Goal: Task Accomplishment & Management: Complete application form

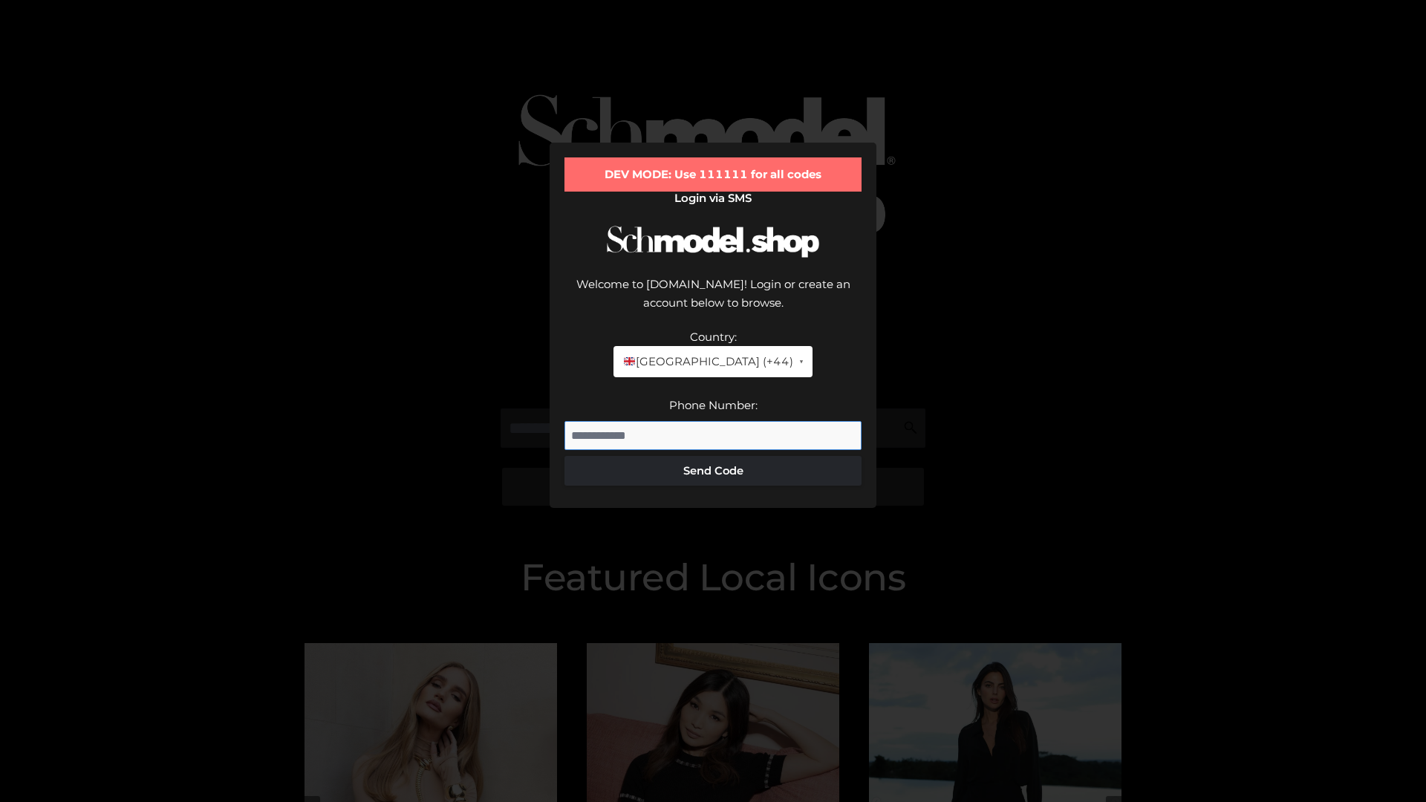
click at [713, 421] on input "Phone Number:" at bounding box center [712, 436] width 297 height 30
type input "**********"
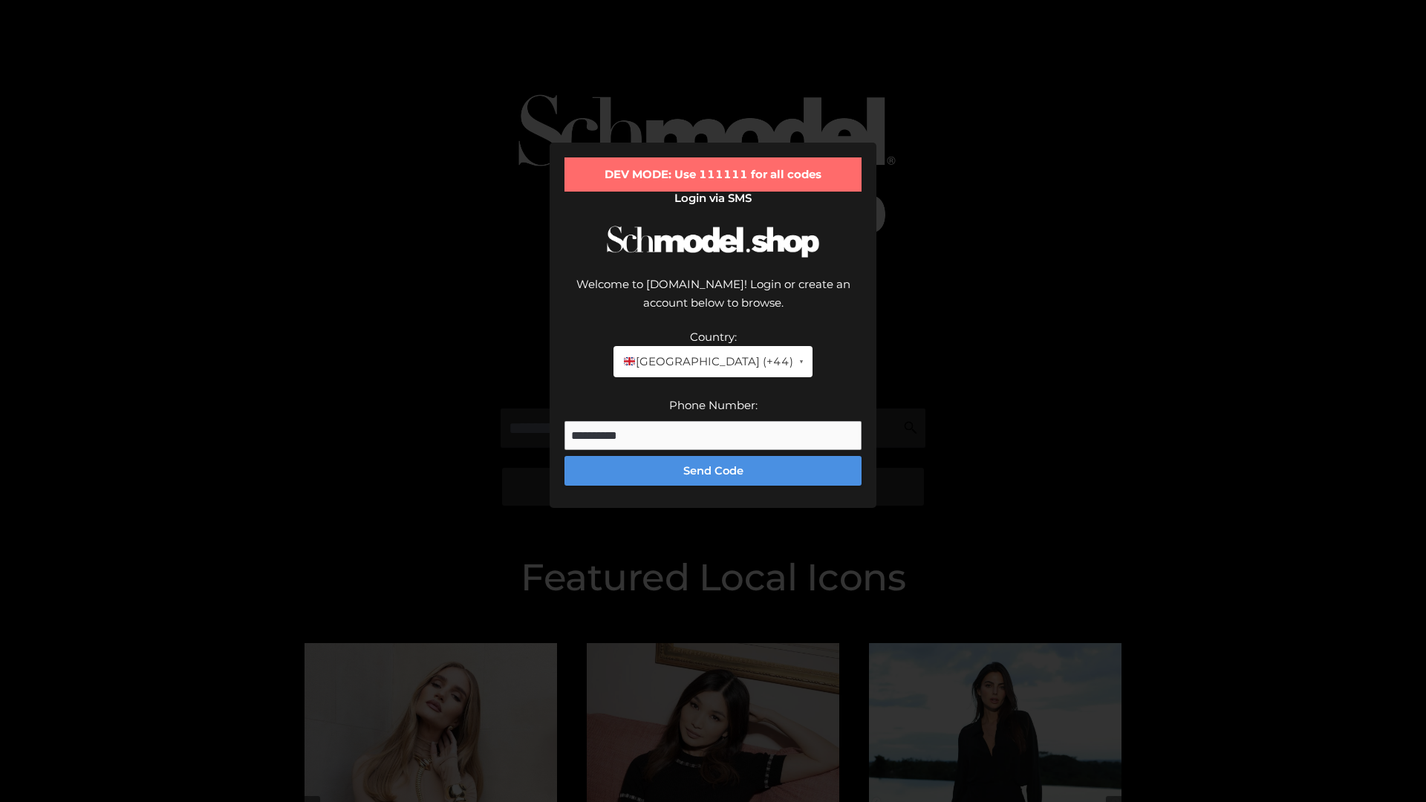
click at [713, 456] on button "Send Code" at bounding box center [712, 471] width 297 height 30
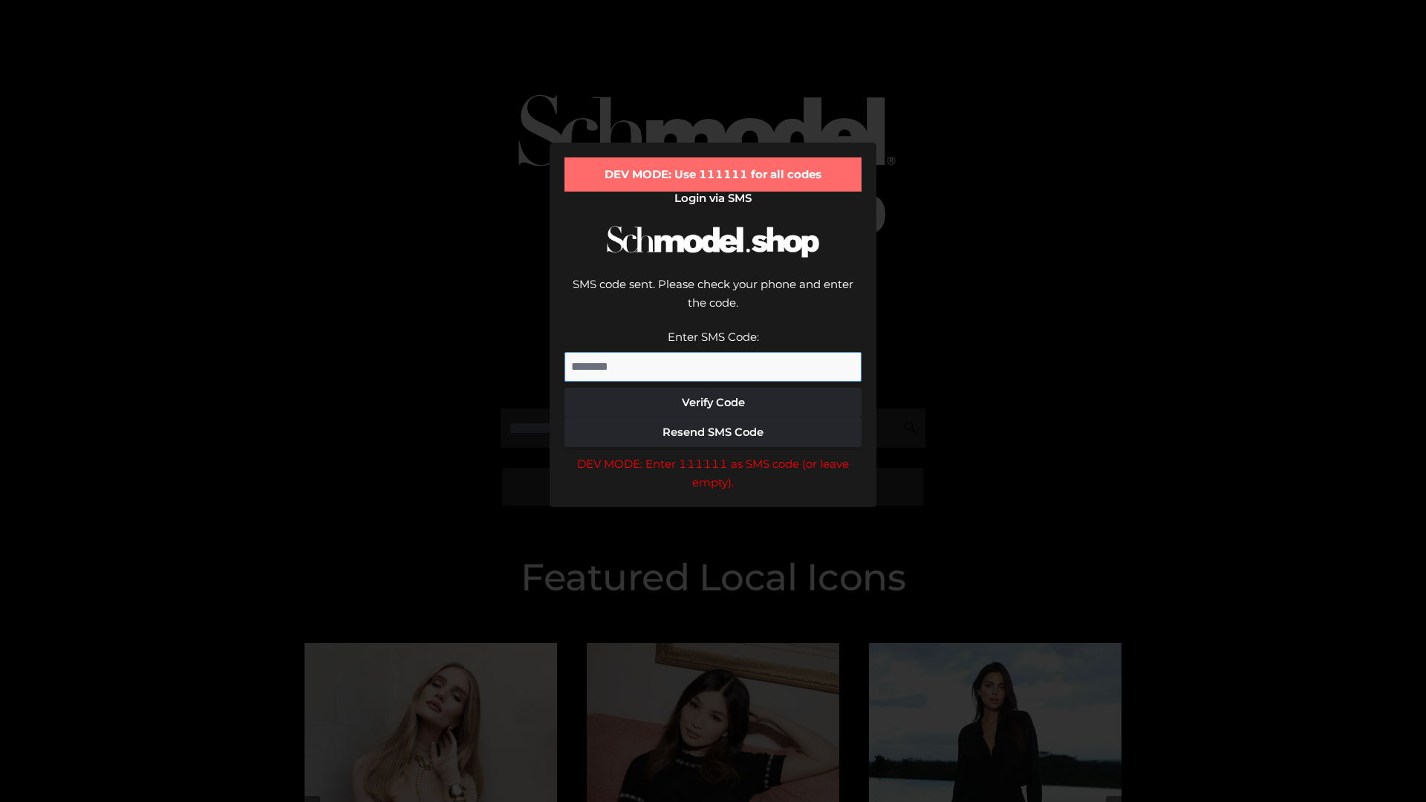
click at [713, 352] on input "Enter SMS Code:" at bounding box center [712, 367] width 297 height 30
type input "******"
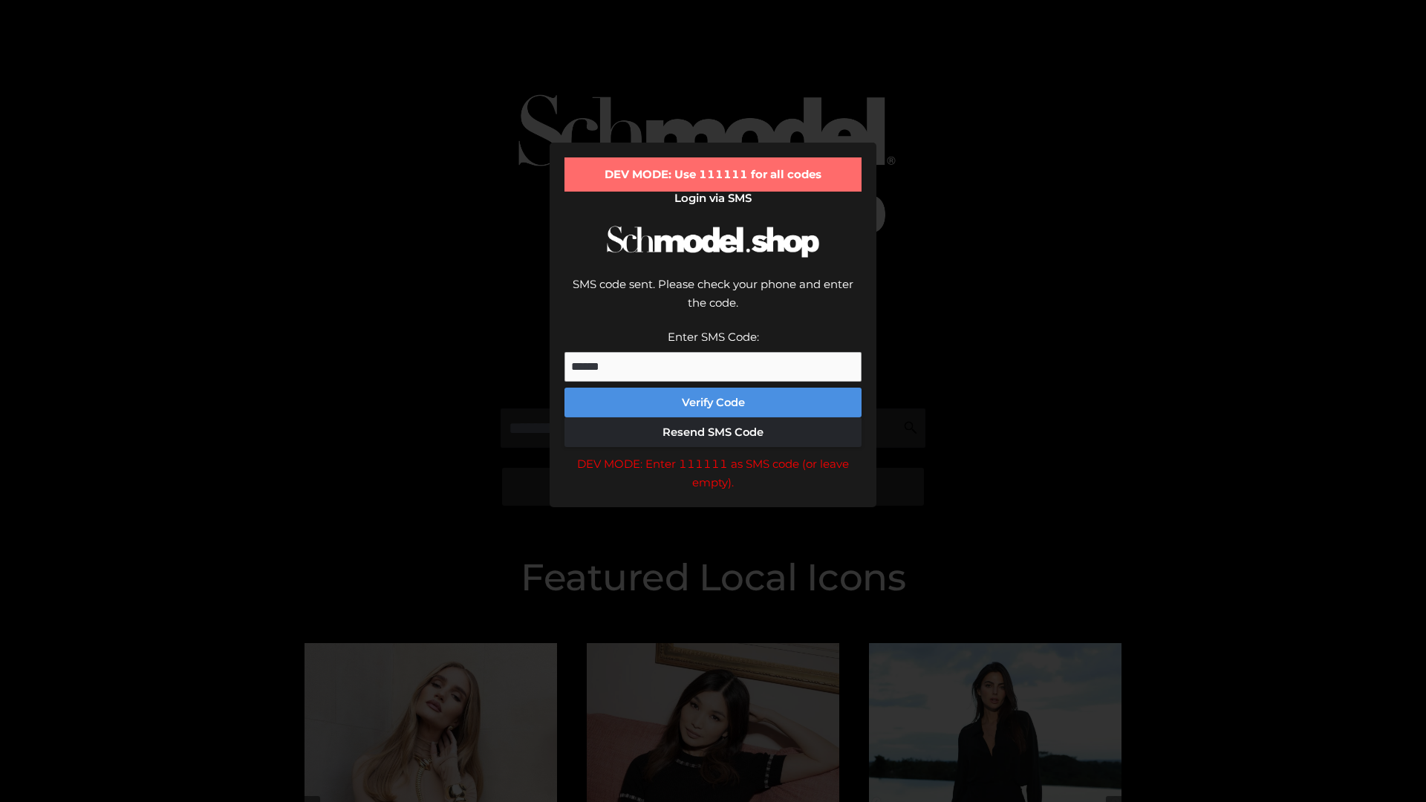
click at [713, 388] on button "Verify Code" at bounding box center [712, 403] width 297 height 30
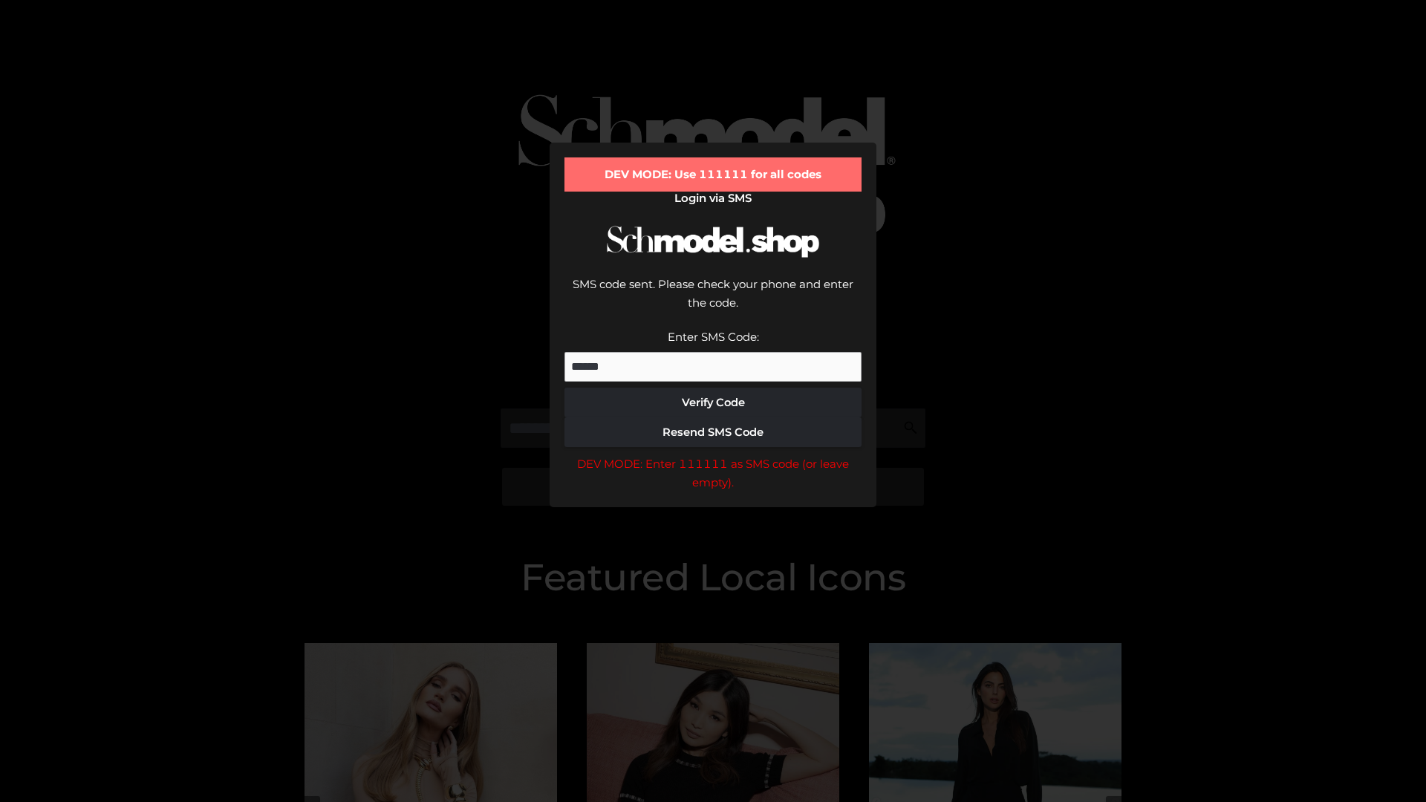
click at [713, 454] on div "DEV MODE: Enter 111111 as SMS code (or leave empty)." at bounding box center [712, 473] width 297 height 38
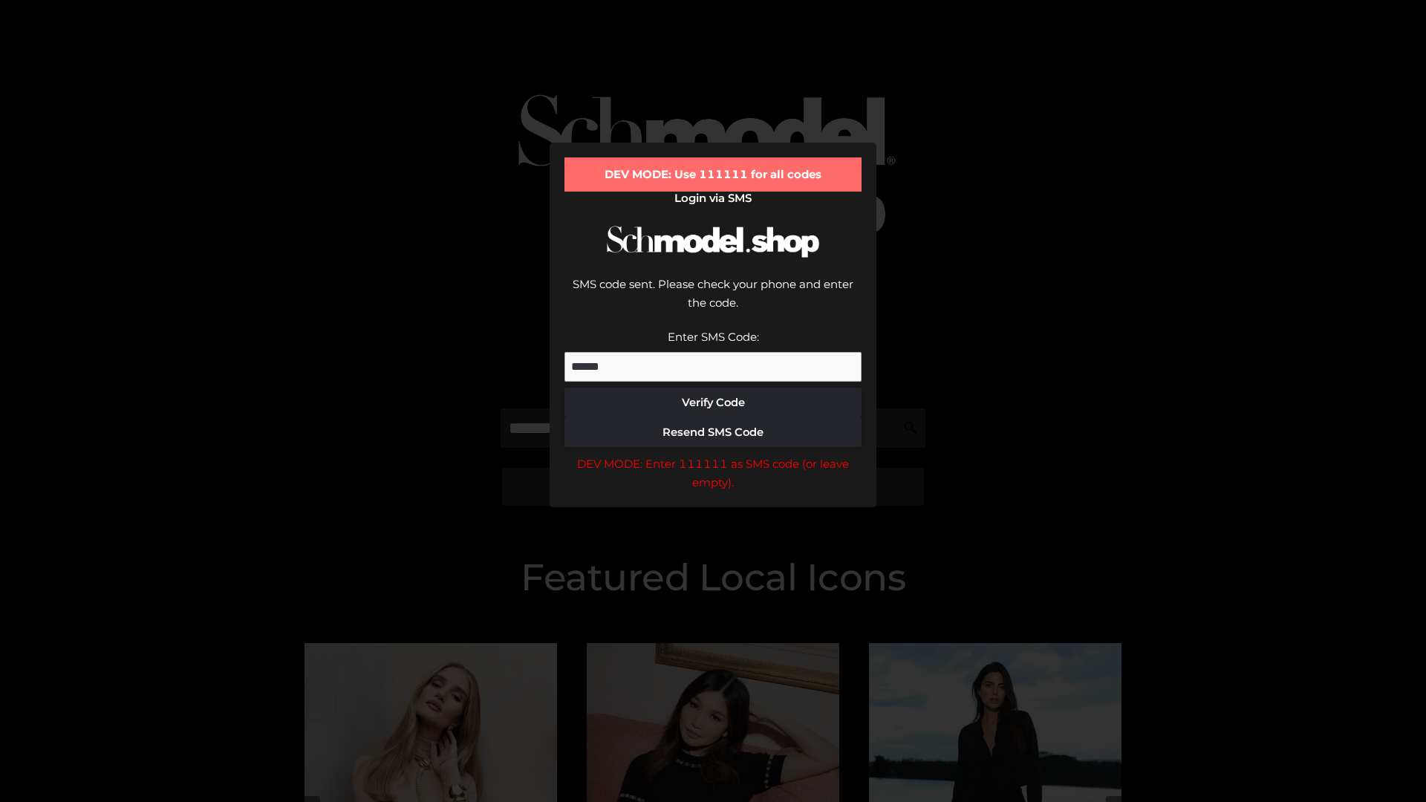
click at [713, 454] on div "DEV MODE: Enter 111111 as SMS code (or leave empty)." at bounding box center [712, 473] width 297 height 38
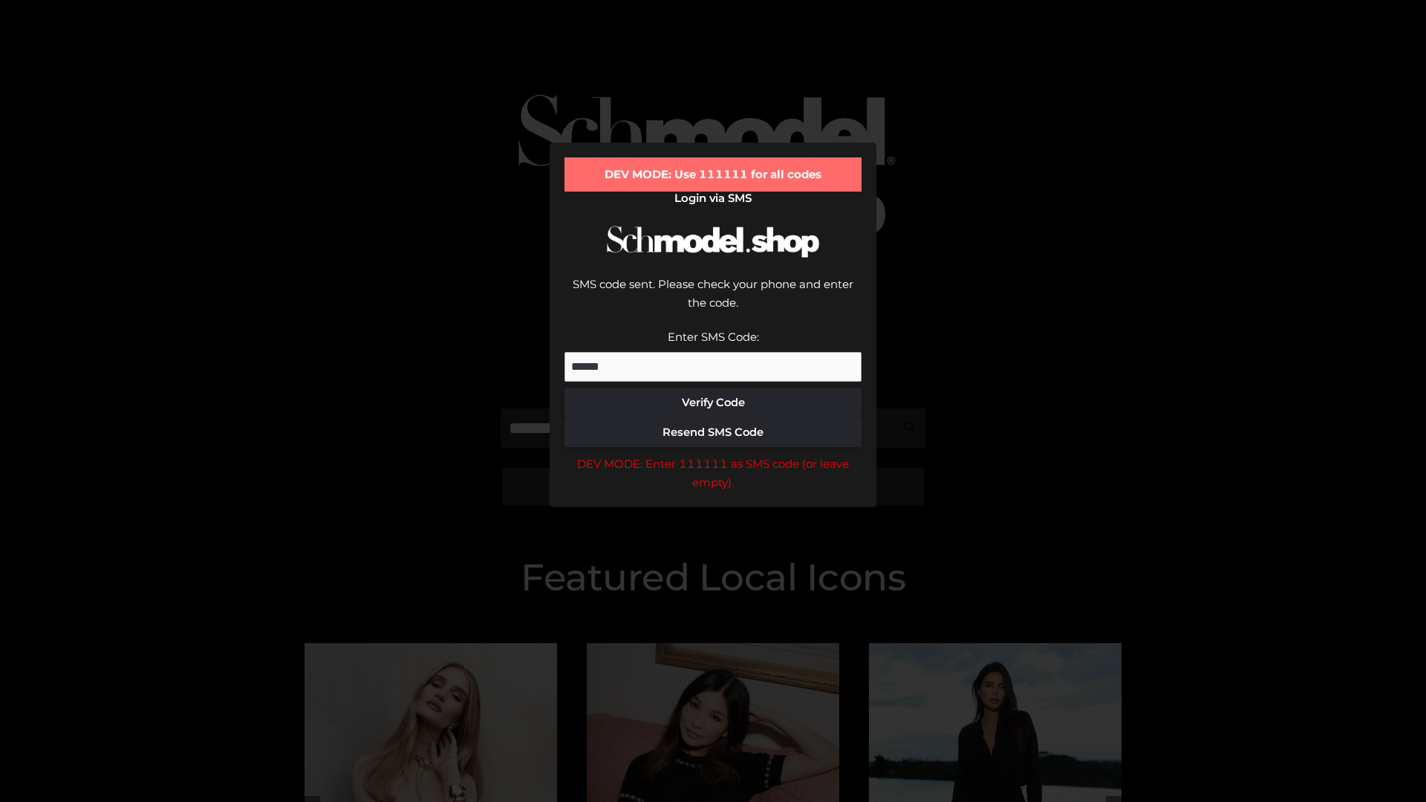
click at [713, 454] on div "DEV MODE: Enter 111111 as SMS code (or leave empty)." at bounding box center [712, 473] width 297 height 38
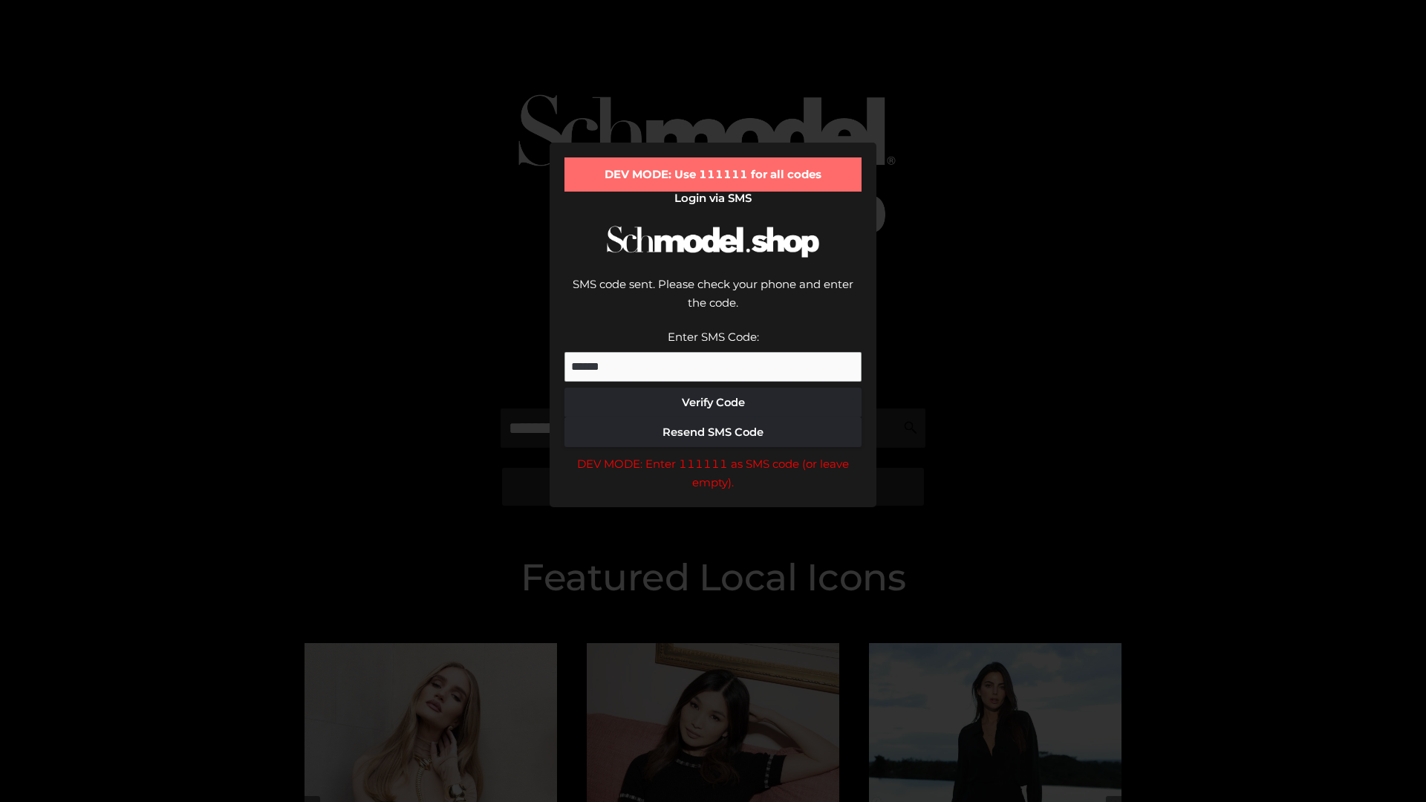
click at [713, 454] on div "DEV MODE: Enter 111111 as SMS code (or leave empty)." at bounding box center [712, 473] width 297 height 38
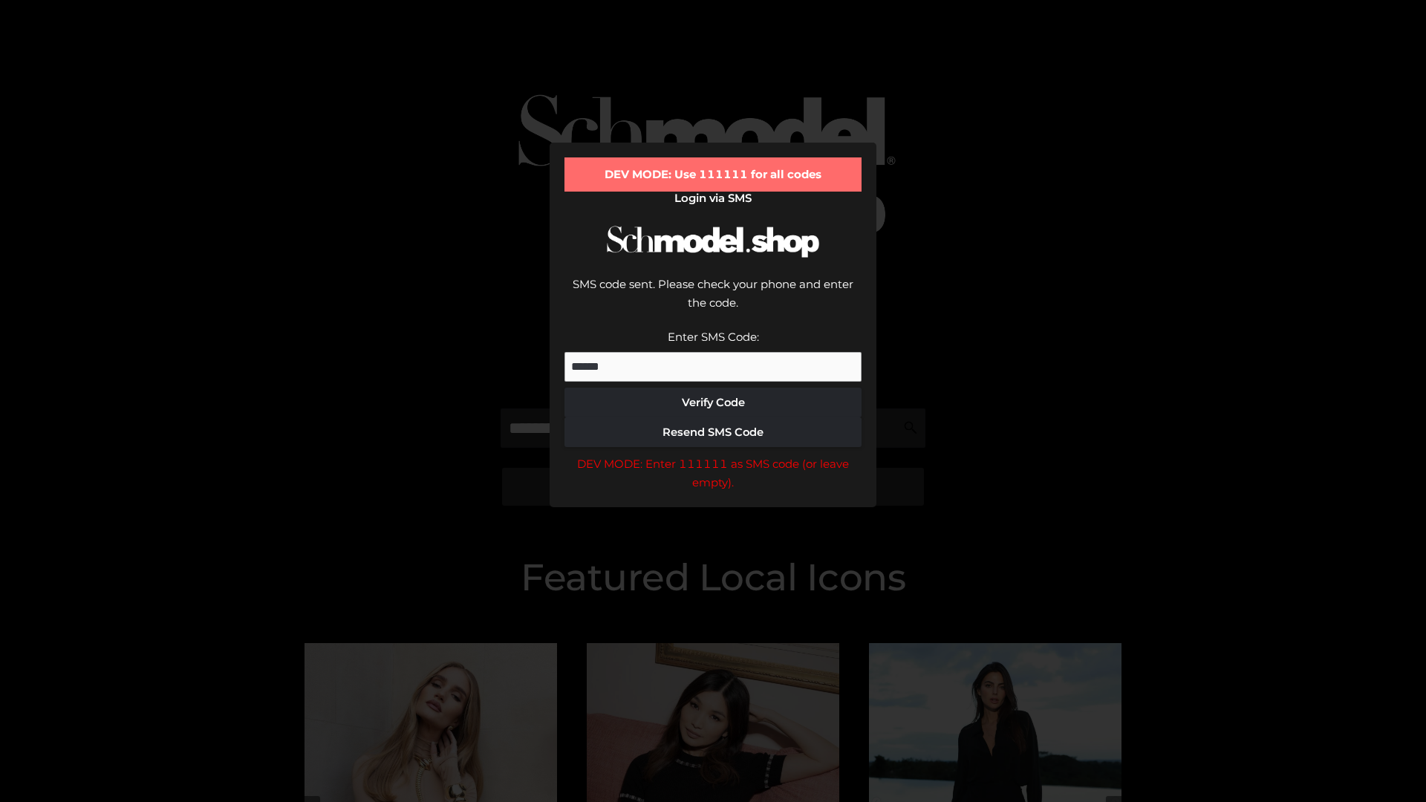
click at [713, 454] on div "DEV MODE: Enter 111111 as SMS code (or leave empty)." at bounding box center [712, 473] width 297 height 38
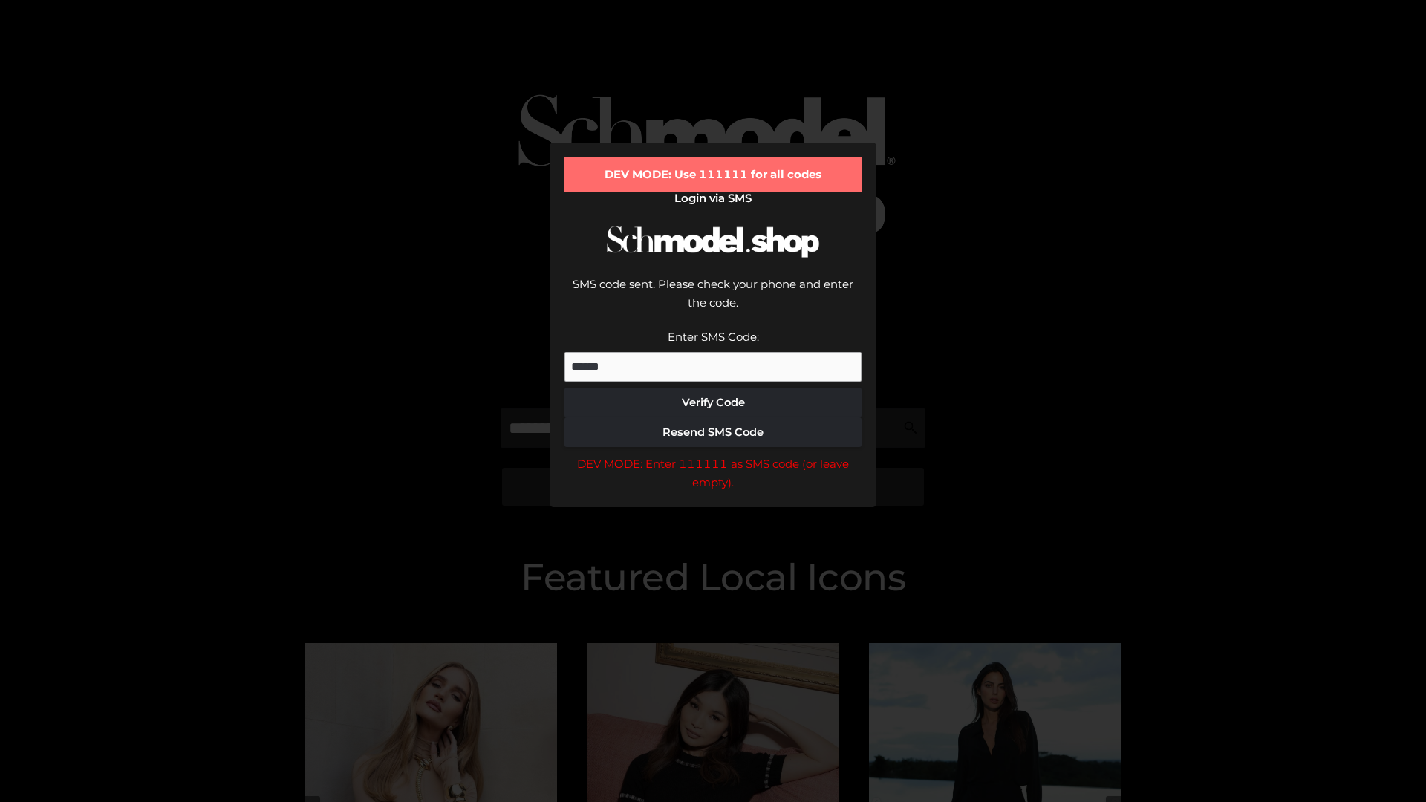
click at [713, 454] on div "DEV MODE: Enter 111111 as SMS code (or leave empty)." at bounding box center [712, 473] width 297 height 38
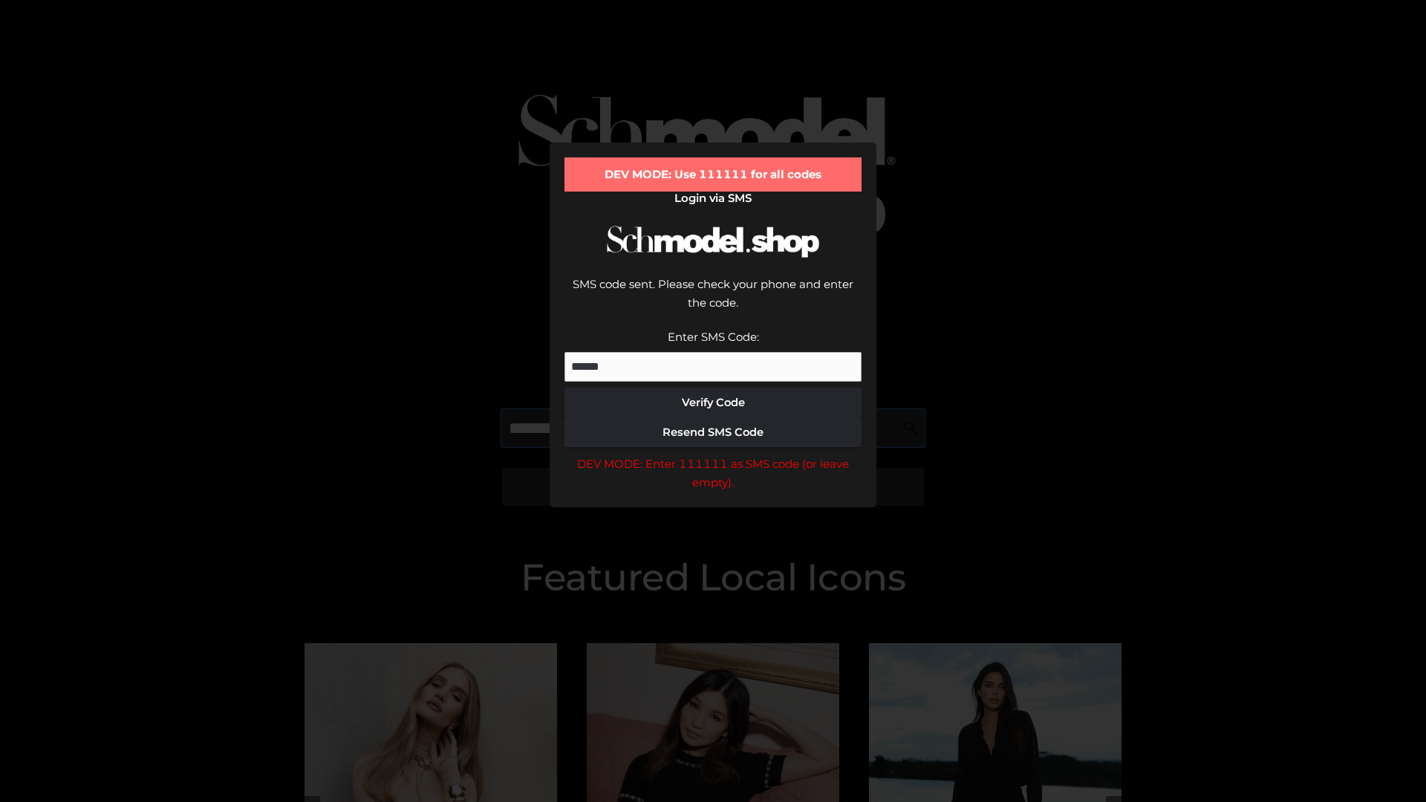
scroll to position [0, 76]
click at [713, 454] on div "DEV MODE: Enter 111111 as SMS code (or leave empty)." at bounding box center [712, 473] width 297 height 38
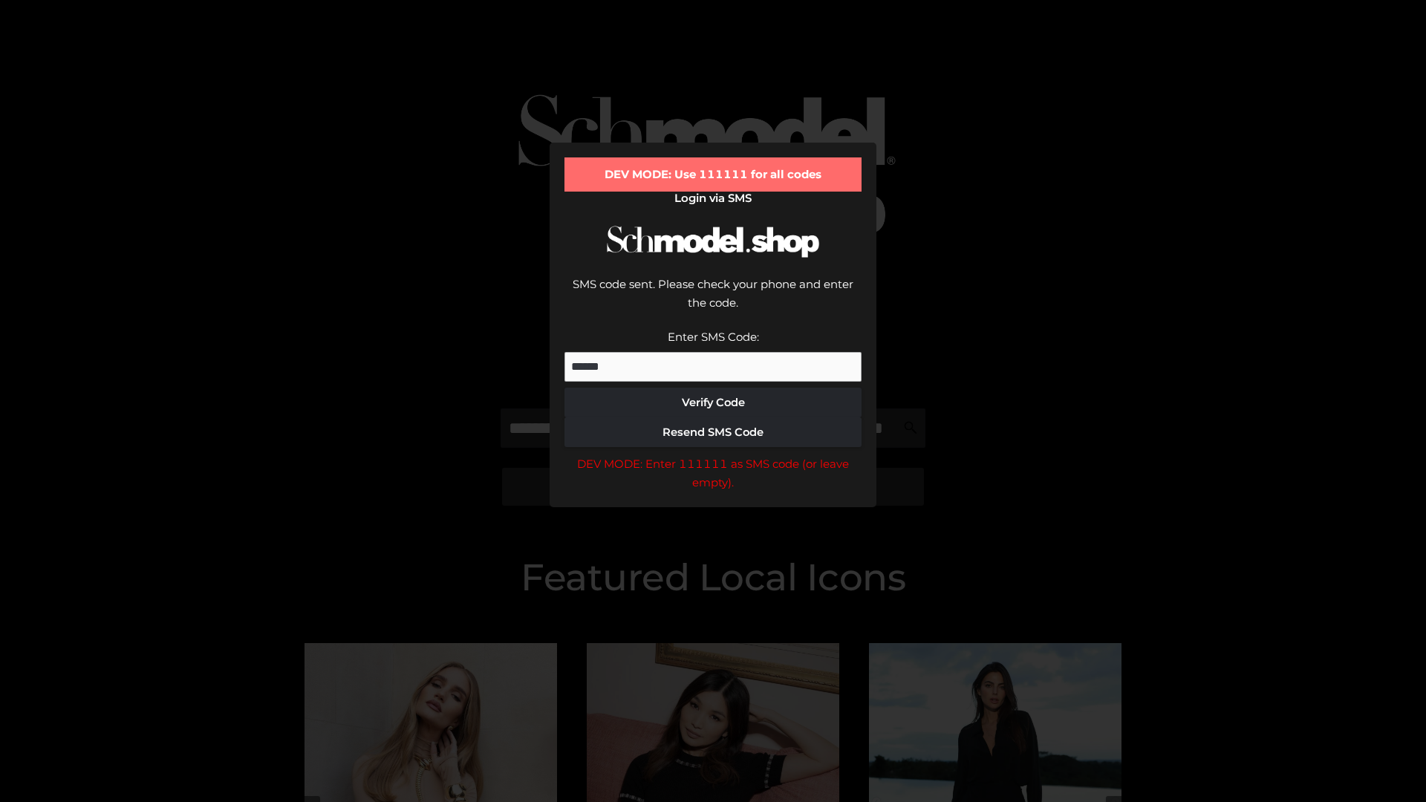
click at [713, 454] on div "DEV MODE: Enter 111111 as SMS code (or leave empty)." at bounding box center [712, 473] width 297 height 38
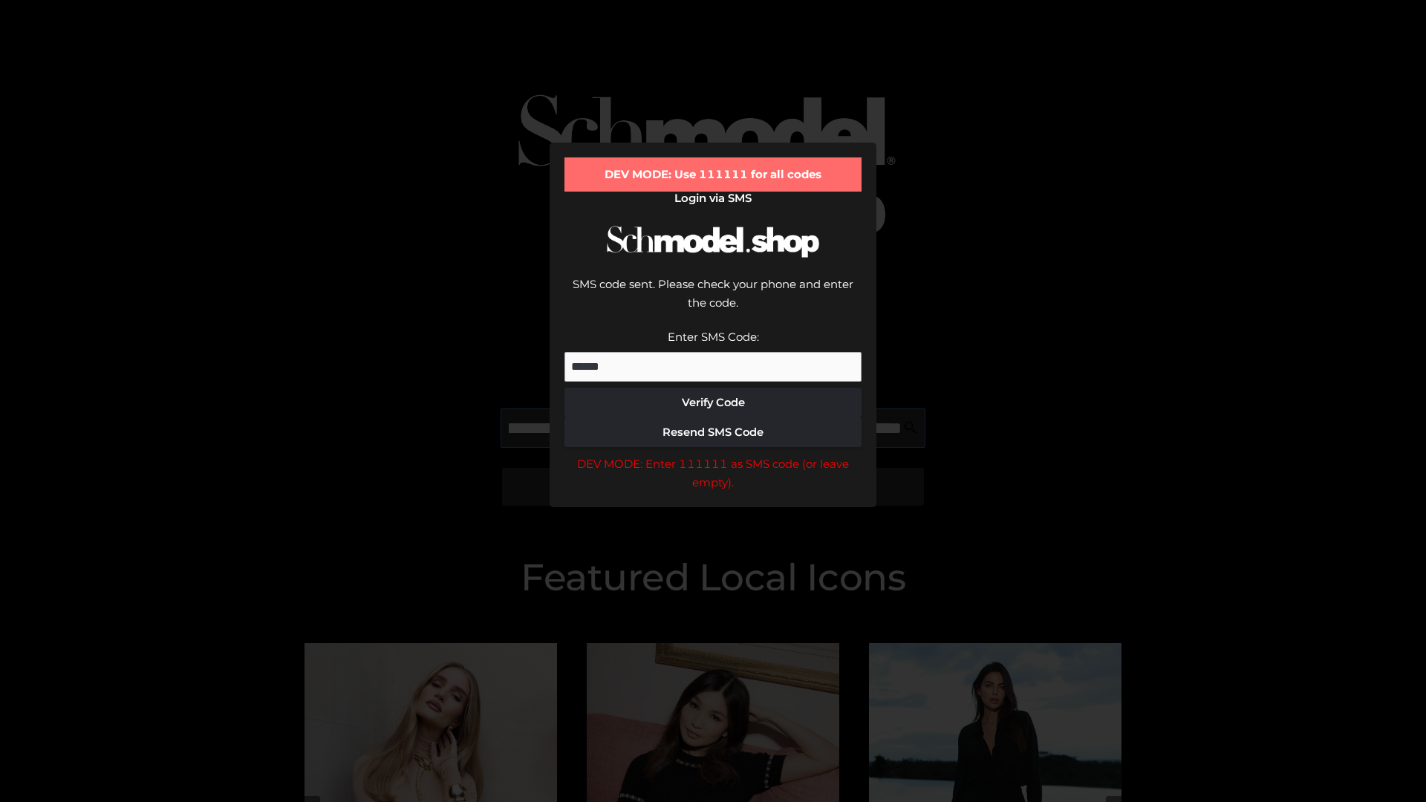
scroll to position [0, 162]
click at [713, 454] on div "DEV MODE: Enter 111111 as SMS code (or leave empty)." at bounding box center [712, 473] width 297 height 38
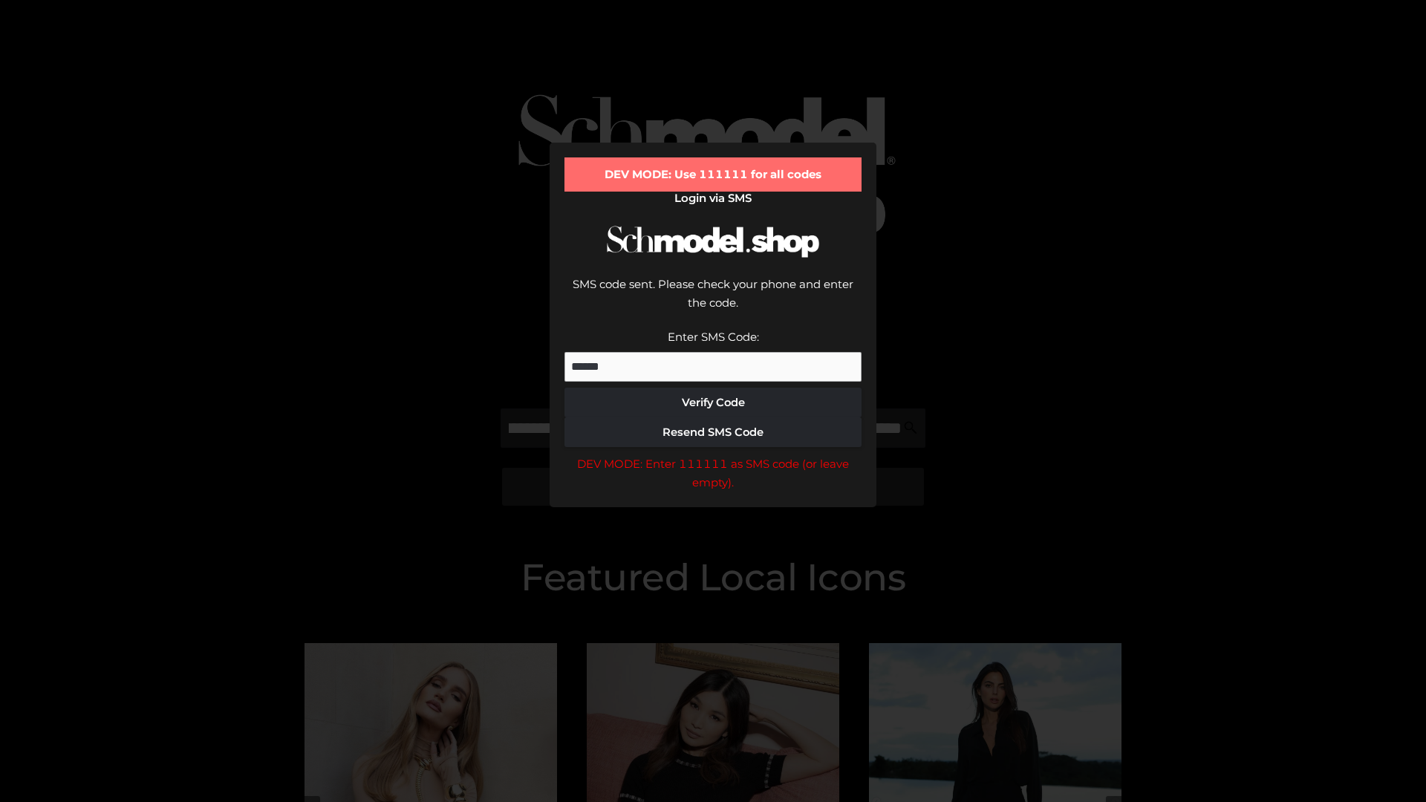
click at [713, 454] on div "DEV MODE: Enter 111111 as SMS code (or leave empty)." at bounding box center [712, 473] width 297 height 38
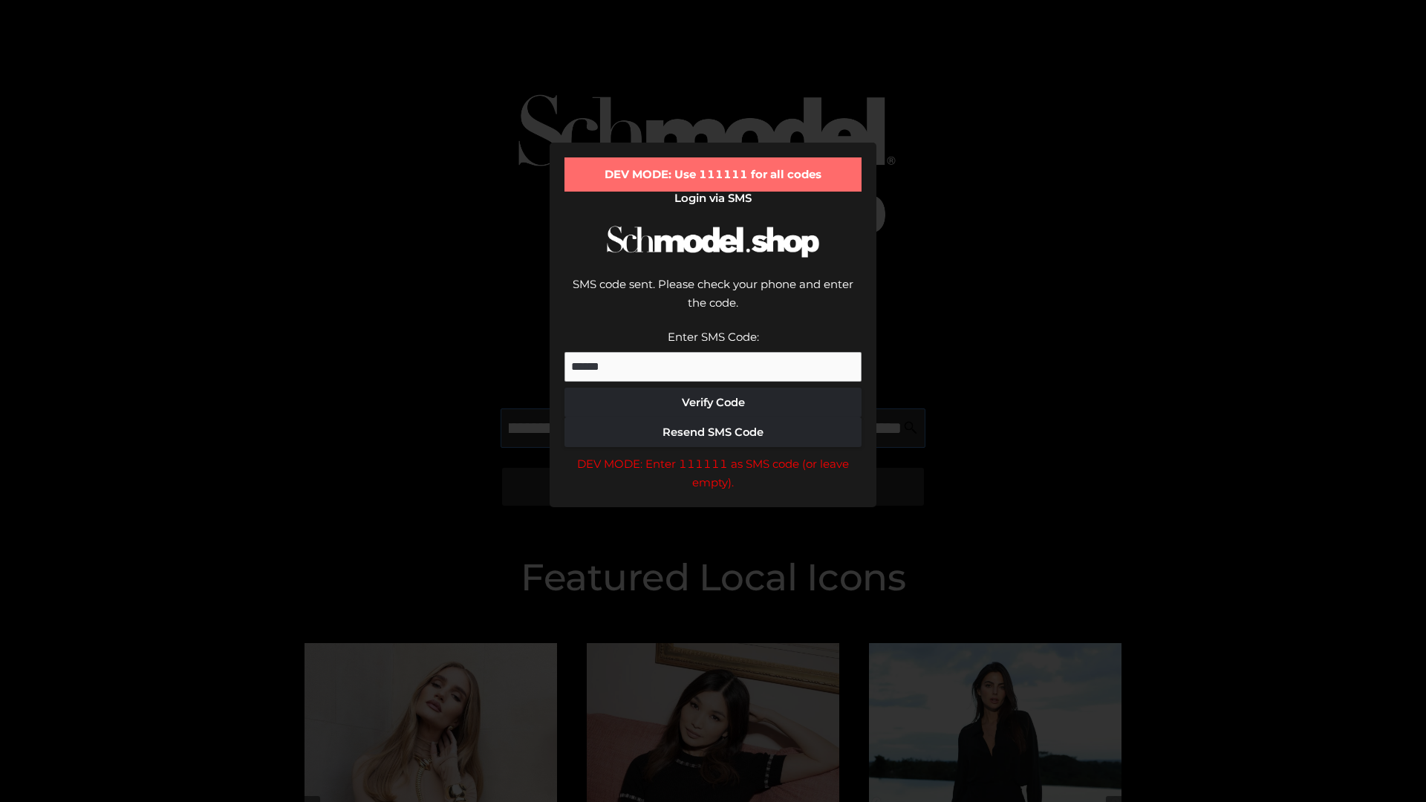
scroll to position [0, 252]
click at [713, 454] on div "DEV MODE: Enter 111111 as SMS code (or leave empty)." at bounding box center [712, 473] width 297 height 38
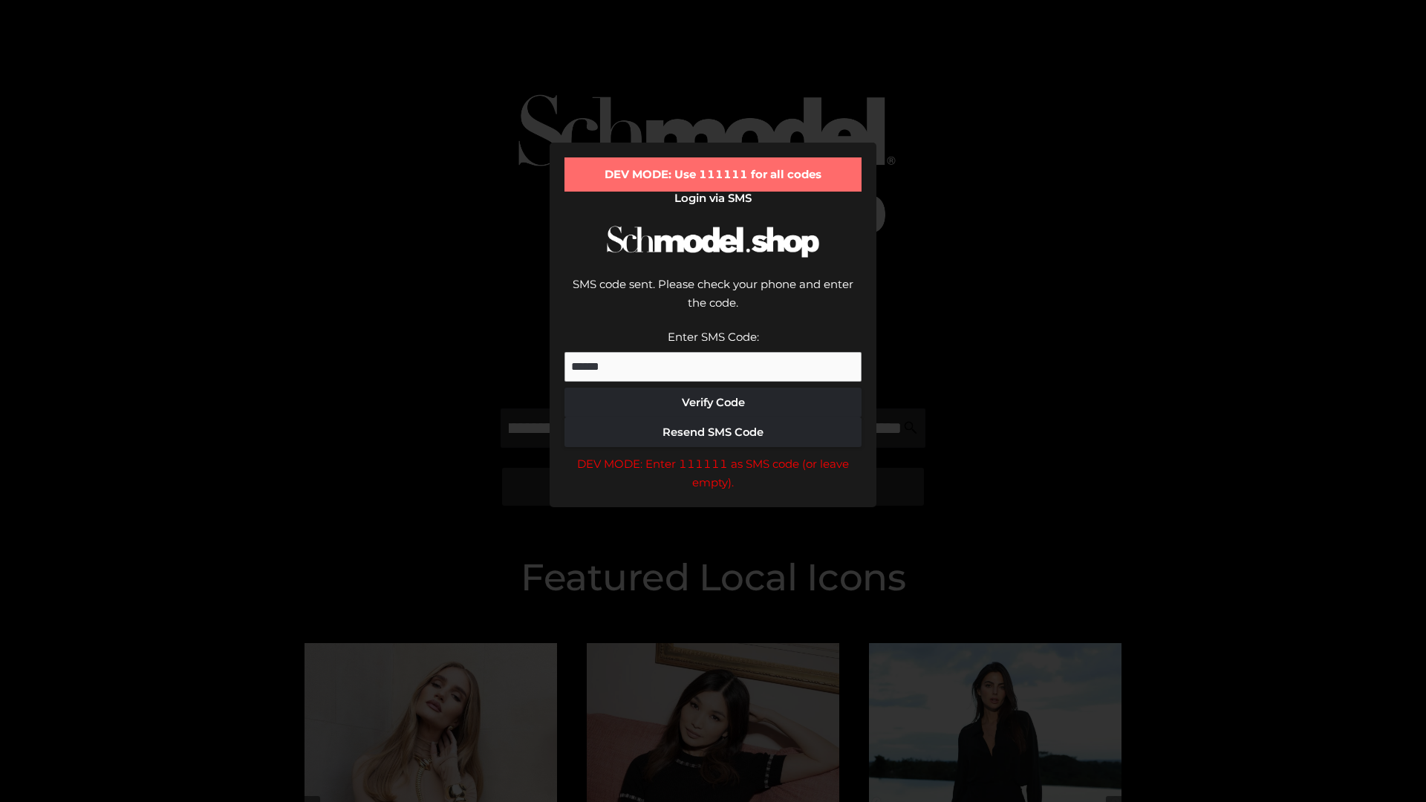
click at [713, 454] on div "DEV MODE: Enter 111111 as SMS code (or leave empty)." at bounding box center [712, 473] width 297 height 38
type input "**********"
